Goal: Transaction & Acquisition: Book appointment/travel/reservation

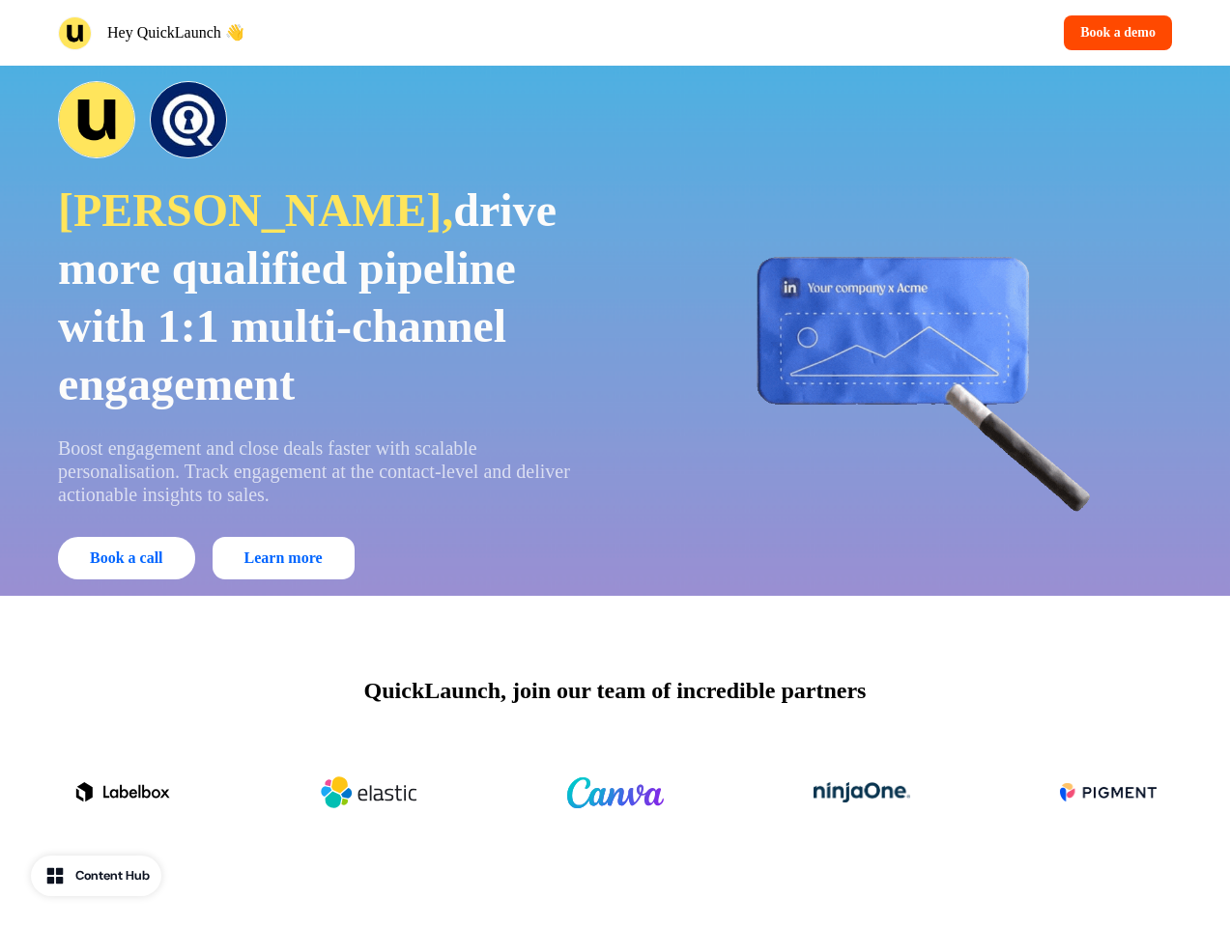
click at [614, 33] on div "Hey QuickLaunch 👋 Book a demo" at bounding box center [615, 33] width 1230 height 66
click at [332, 33] on div "Hey QuickLaunch 👋" at bounding box center [333, 33] width 550 height 34
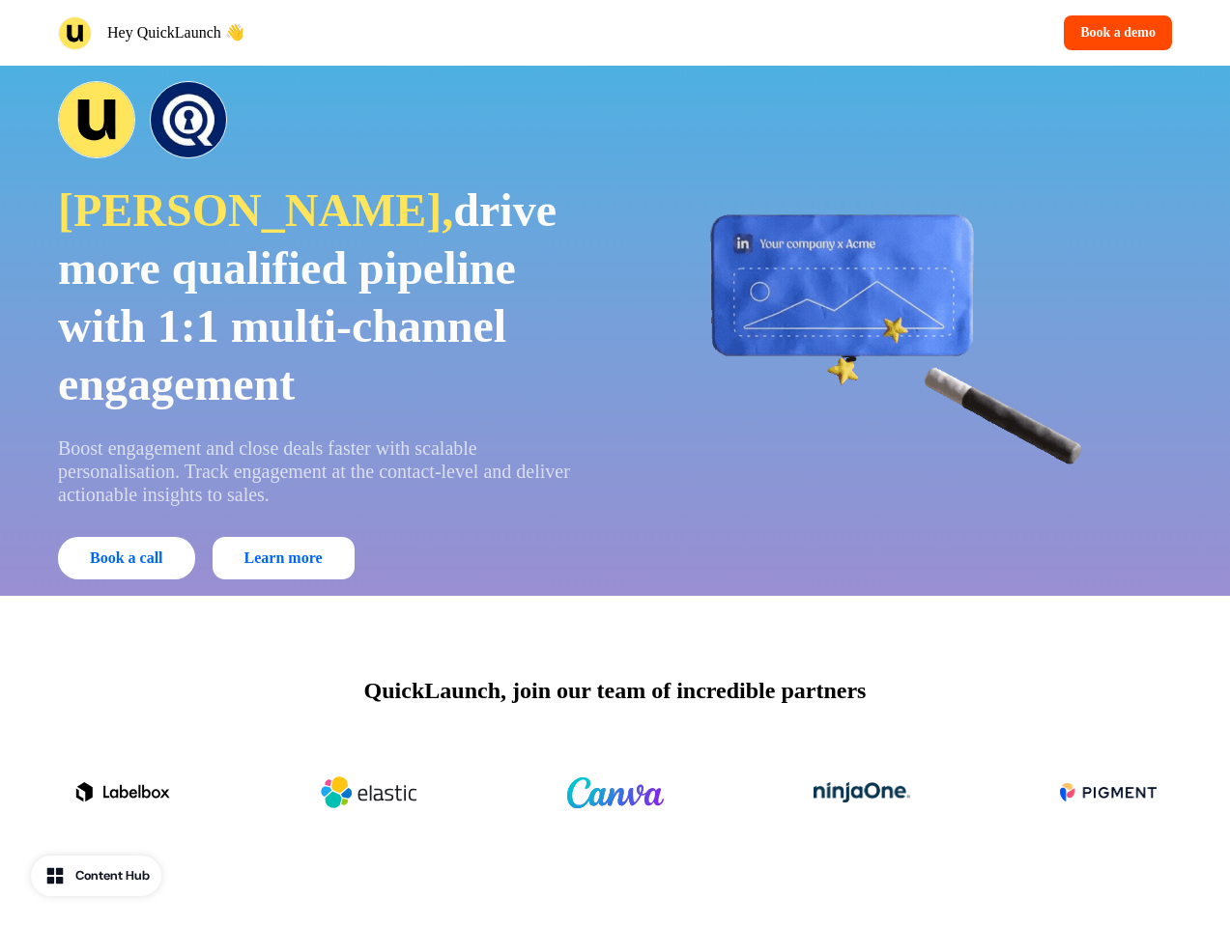
click at [897, 33] on div "Book a demo" at bounding box center [898, 32] width 550 height 35
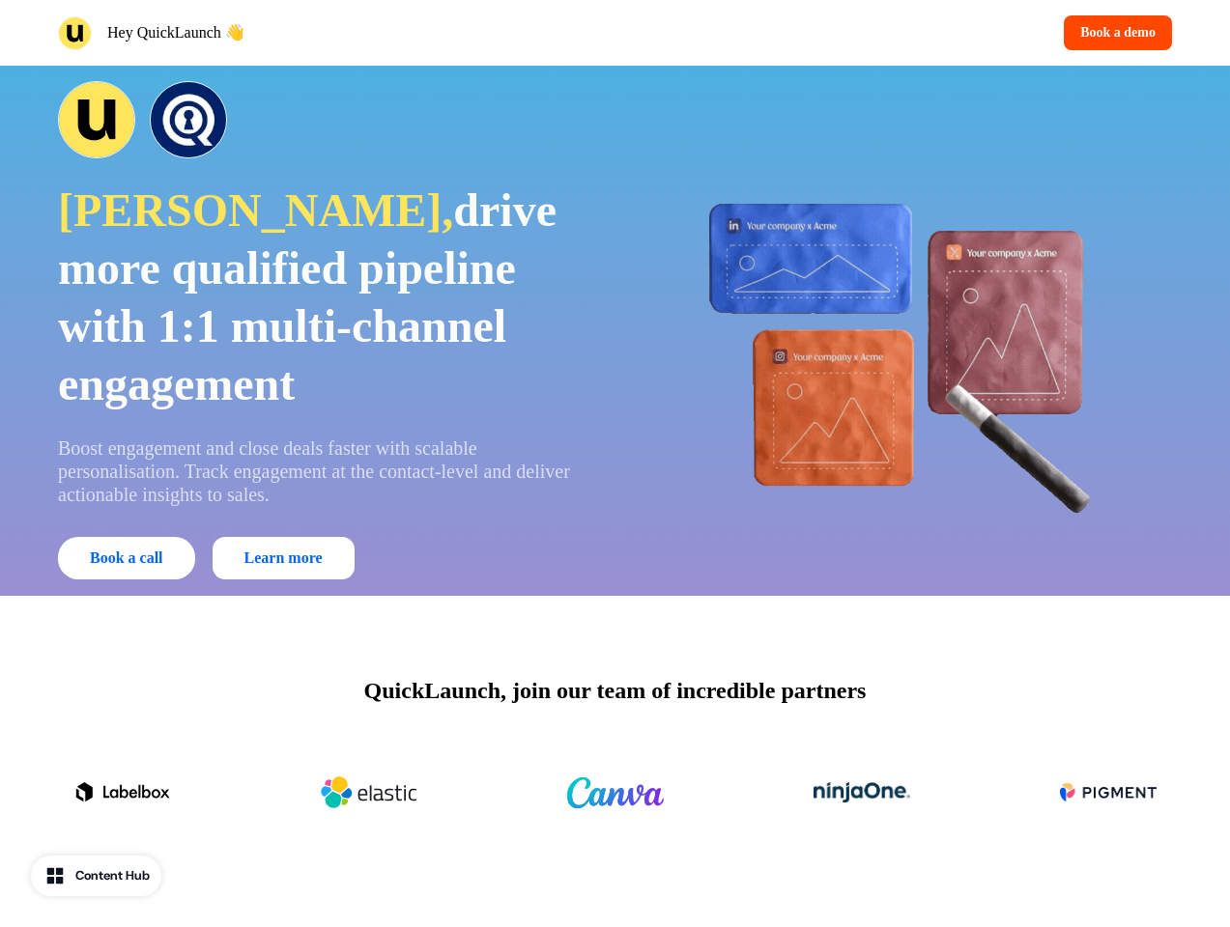
click at [1114, 33] on button "Book a demo" at bounding box center [1117, 32] width 108 height 35
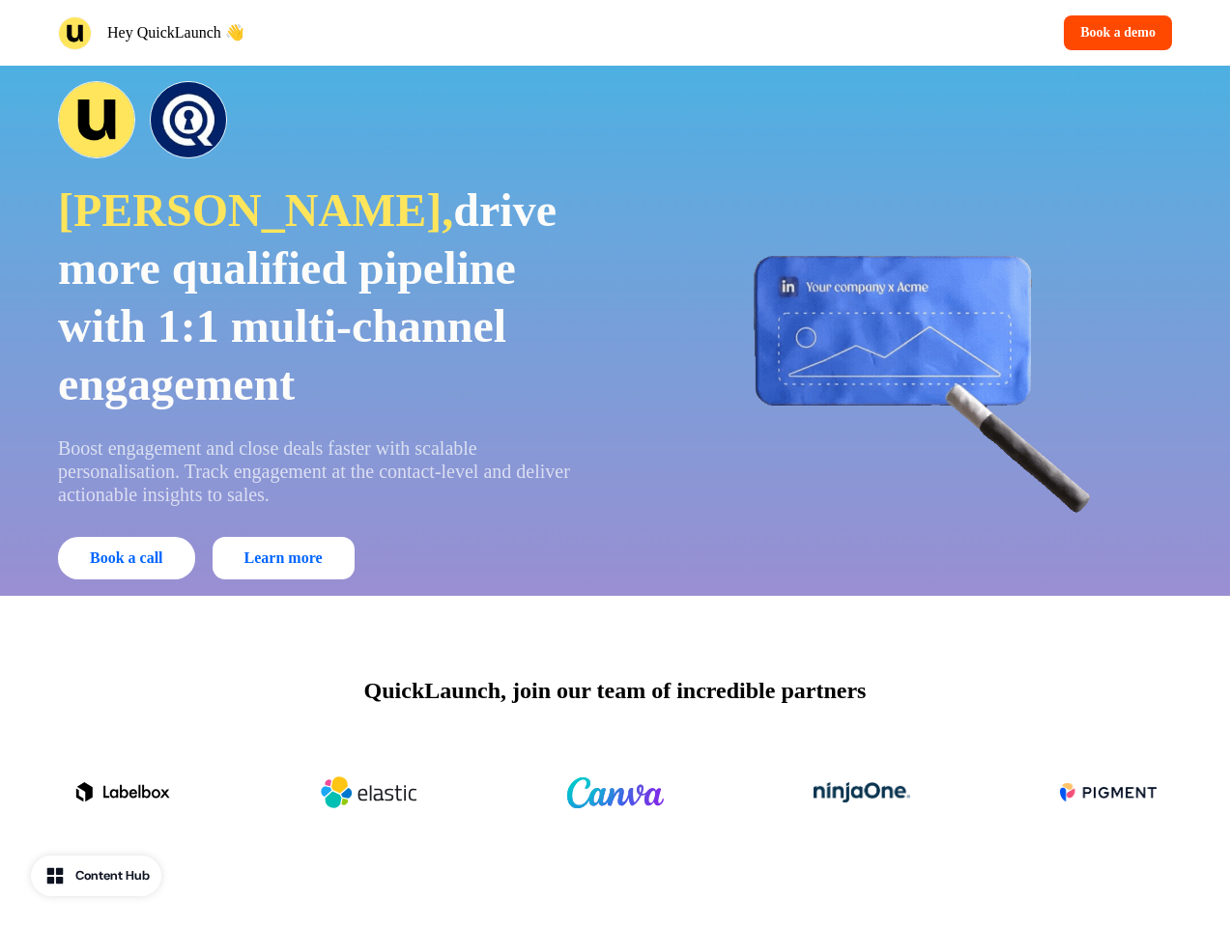
click at [614, 330] on div "[PERSON_NAME], drive more qualified pipeline with 1:1 multi-channel engagement …" at bounding box center [615, 331] width 1230 height 530
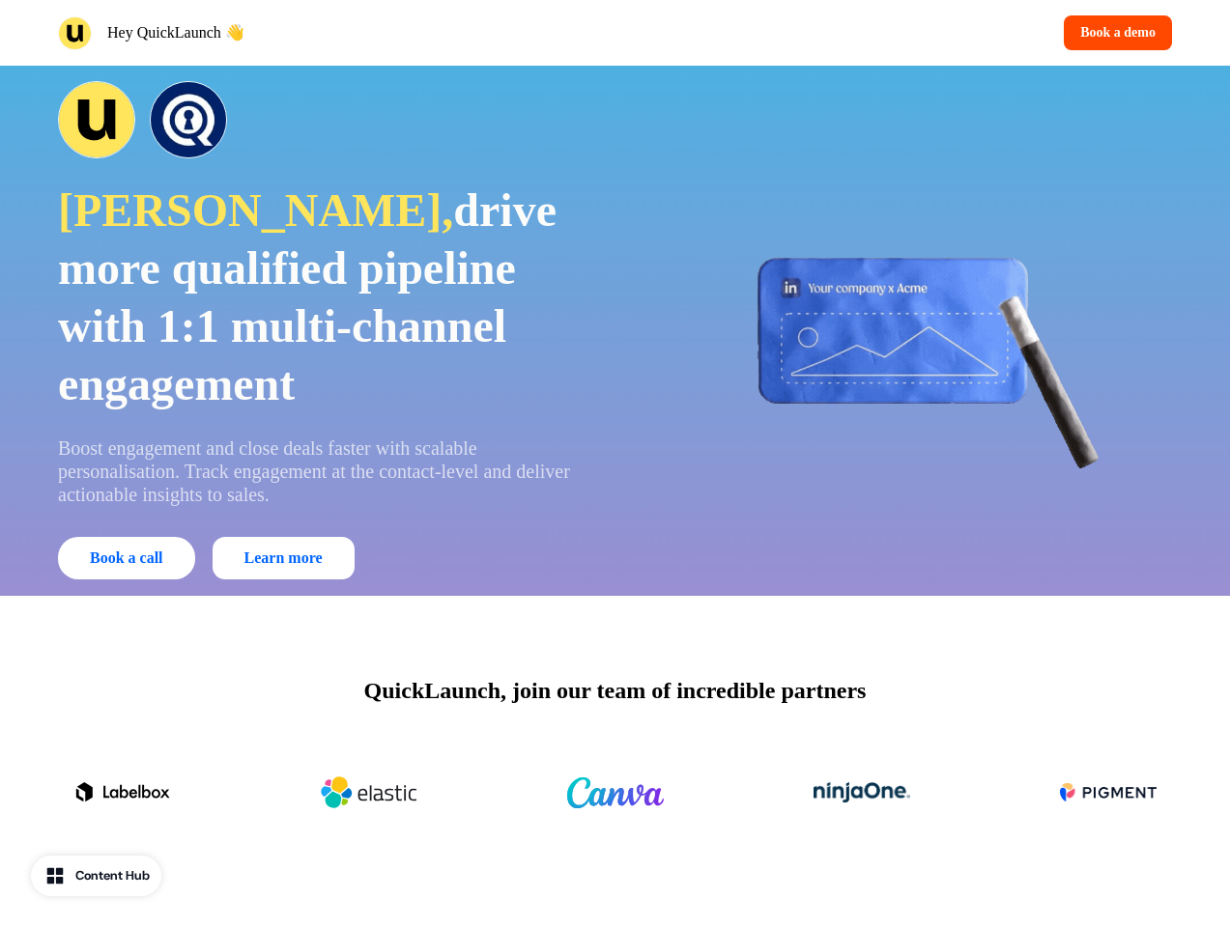
click at [323, 330] on span "drive more qualified pipeline with 1:1 multi-channel engagement" at bounding box center [307, 296] width 498 height 225
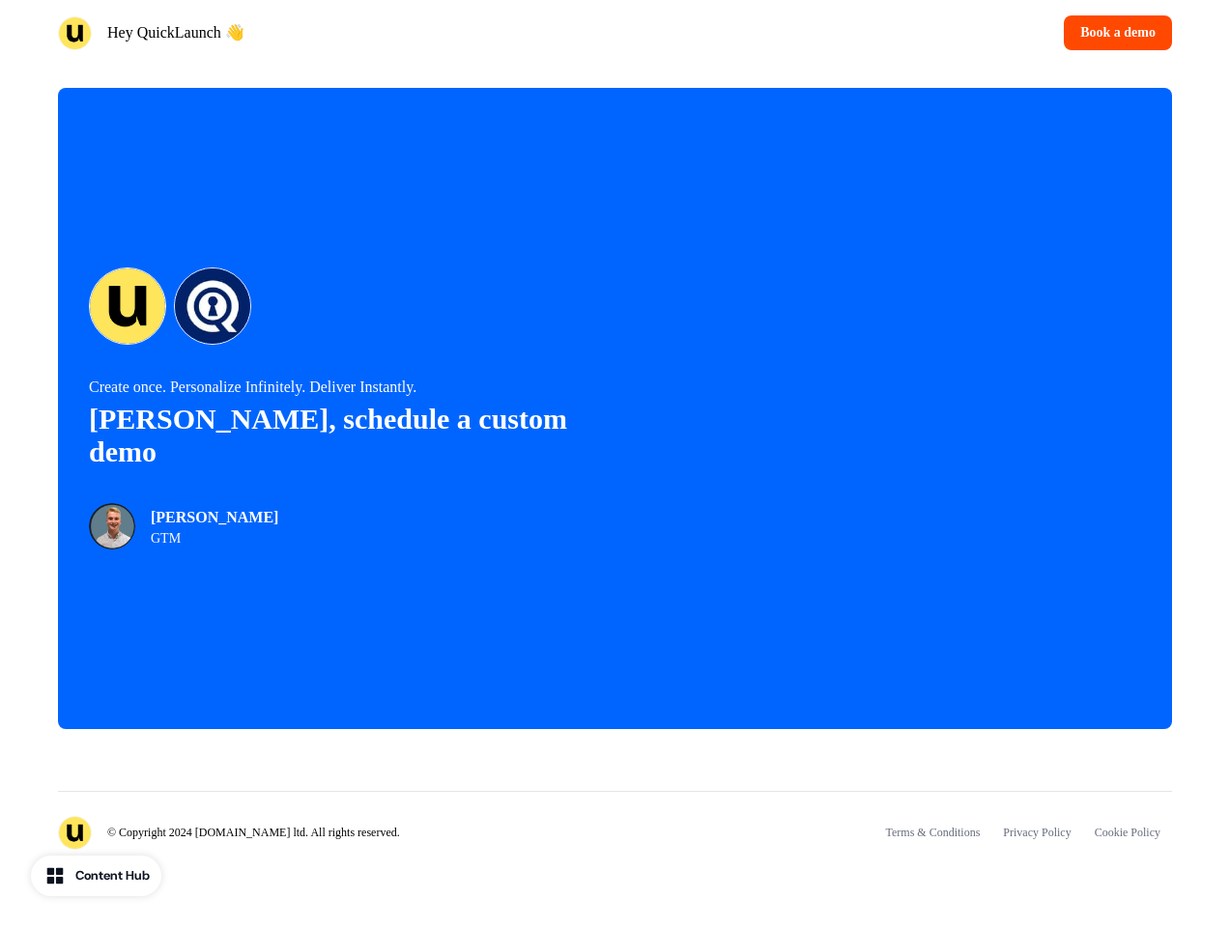
click at [614, 793] on div "© Copyright 2024 [DOMAIN_NAME] ltd. All rights reserved. Terms & Conditions Pri…" at bounding box center [615, 820] width 1114 height 59
